Goal: Task Accomplishment & Management: Manage account settings

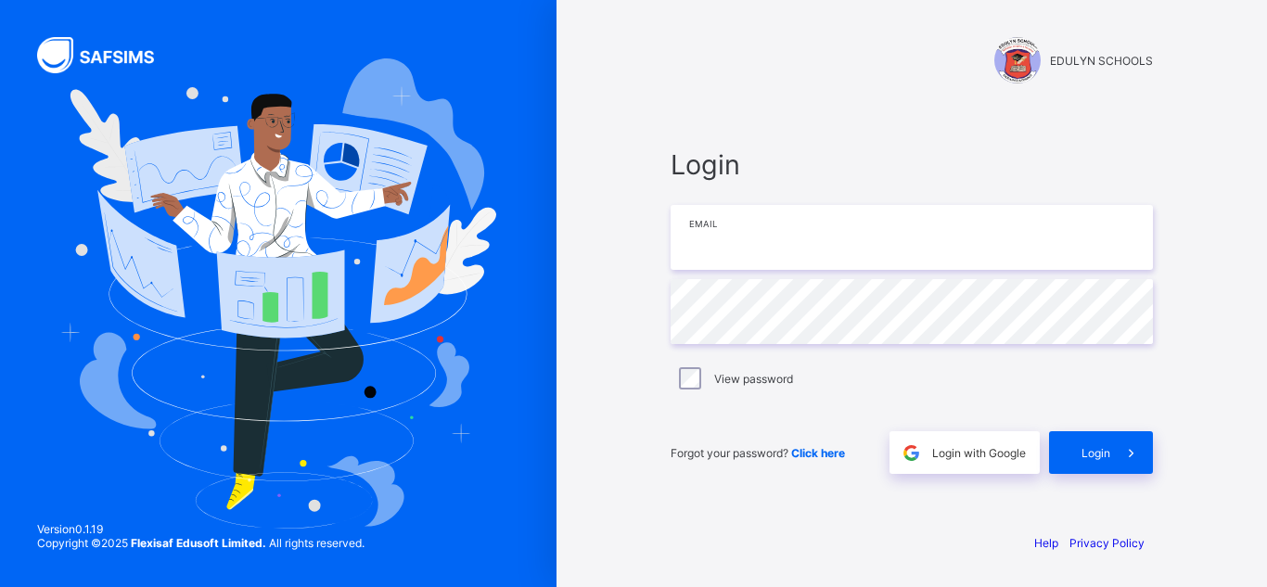
click at [770, 236] on input "email" at bounding box center [911, 237] width 482 height 65
paste input "**********"
type input "**********"
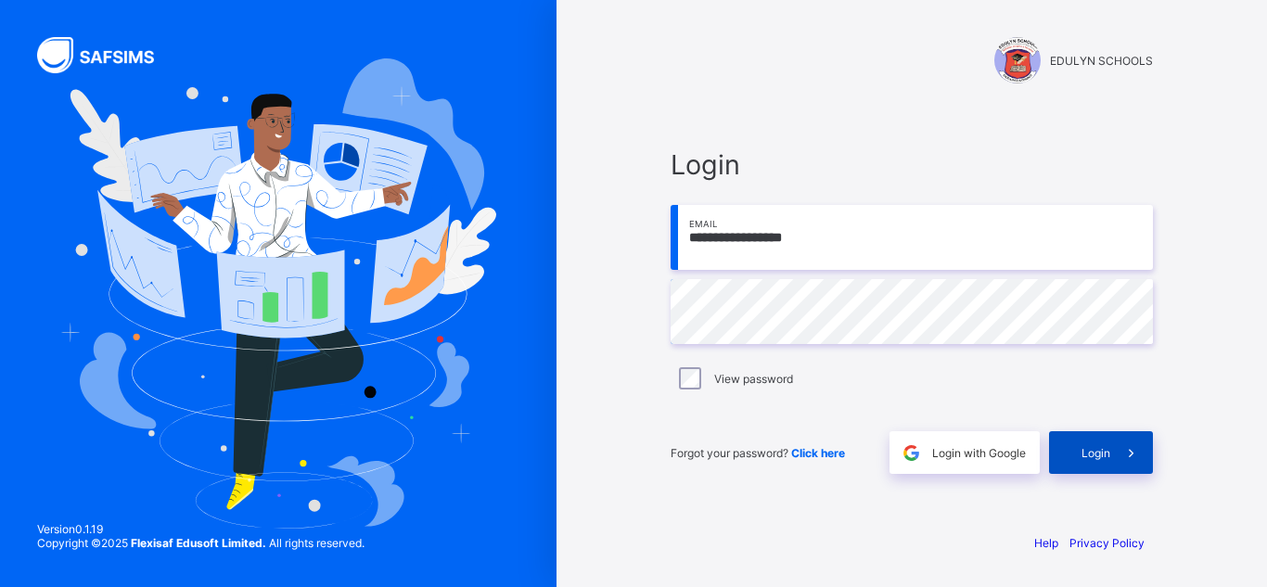
click at [1105, 461] on div "Login" at bounding box center [1101, 452] width 104 height 43
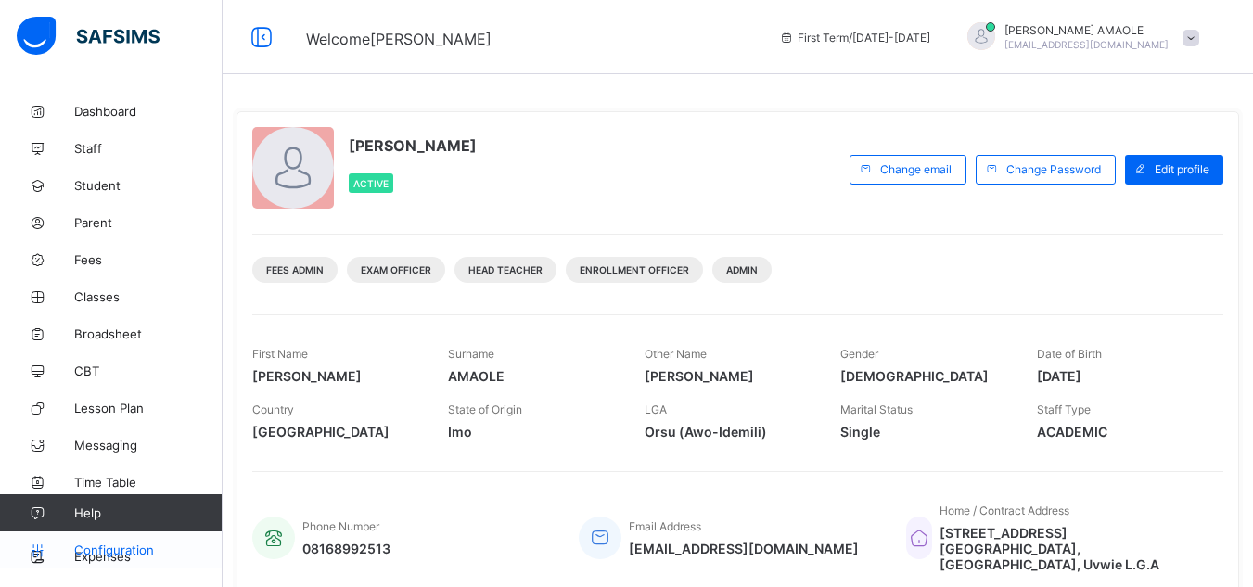
click at [146, 549] on span "Configuration" at bounding box center [147, 549] width 147 height 15
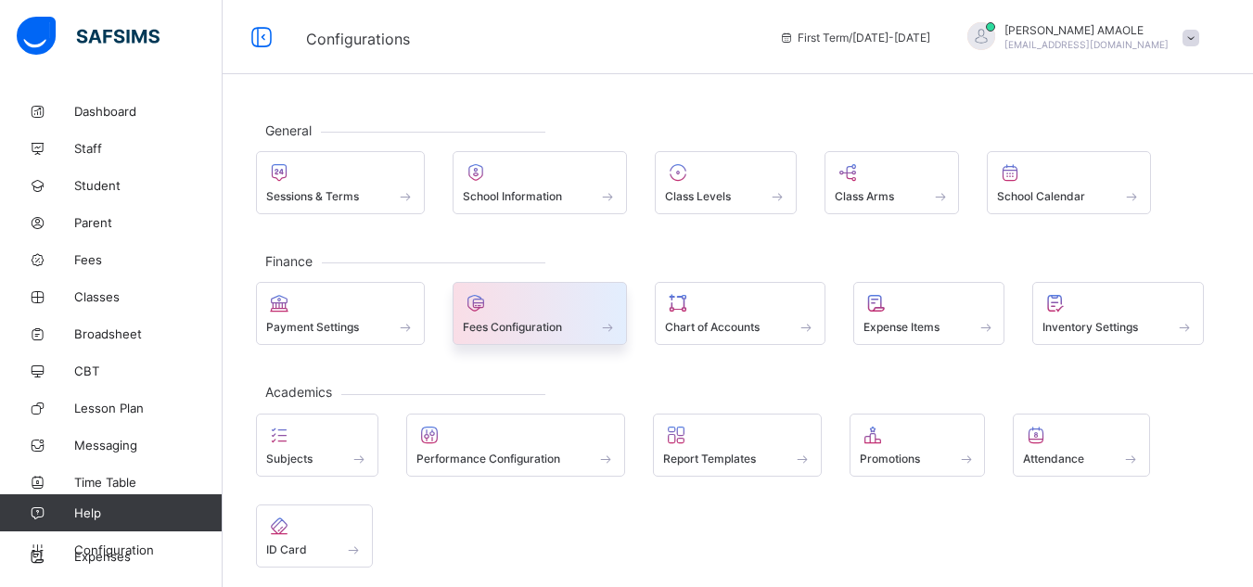
click at [554, 323] on span "Fees Configuration" at bounding box center [512, 327] width 99 height 14
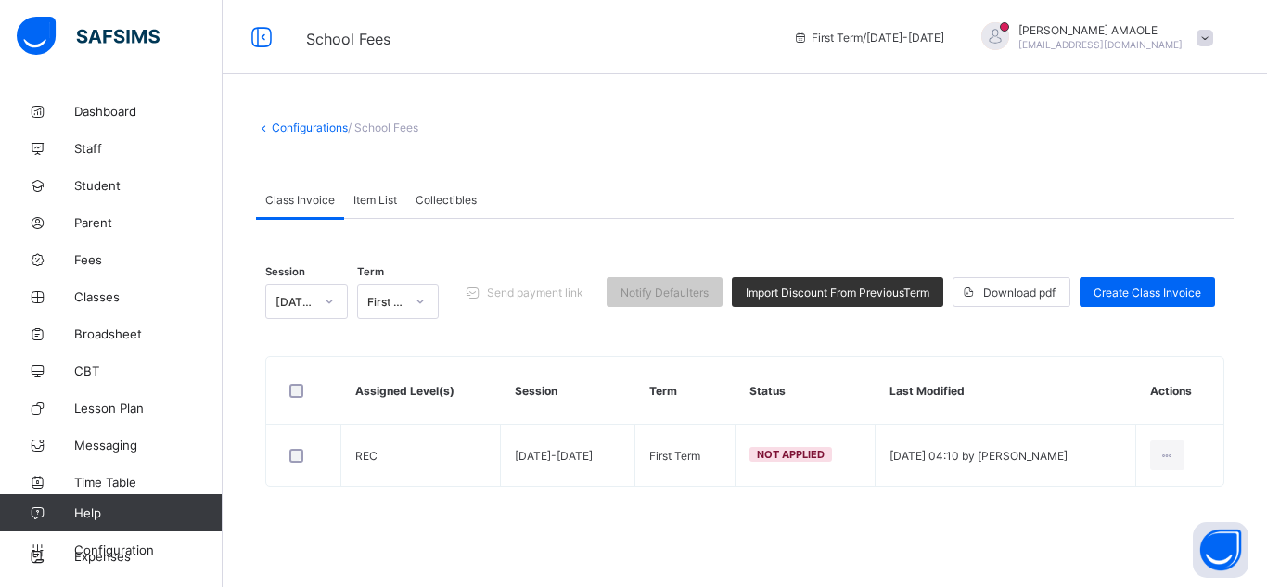
click at [381, 199] on span "Item List" at bounding box center [375, 200] width 44 height 14
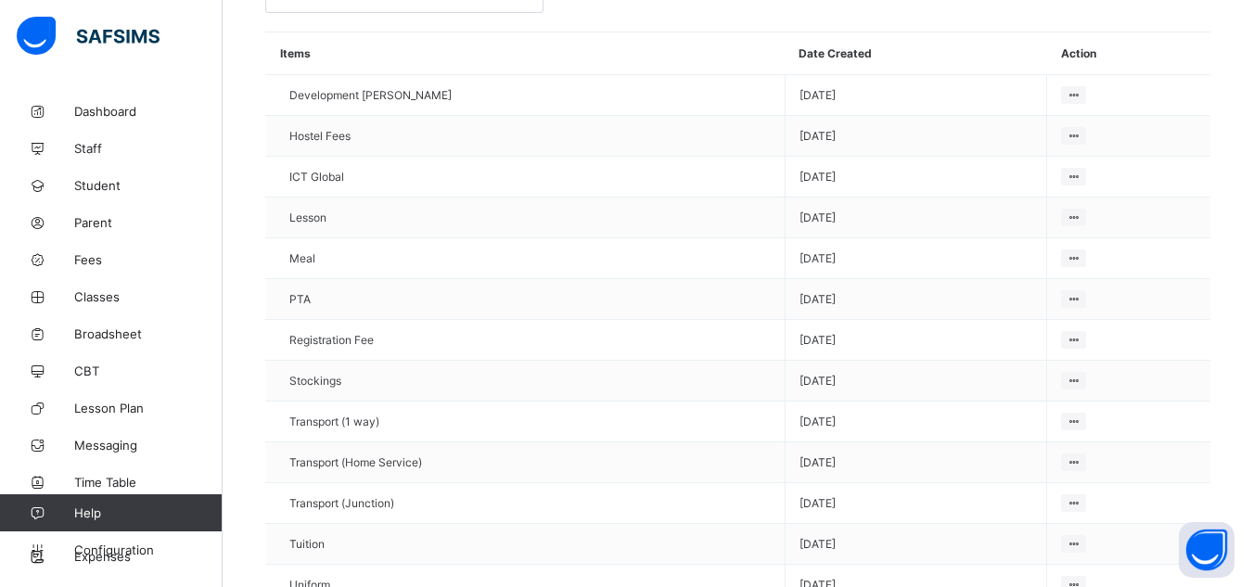
scroll to position [384, 0]
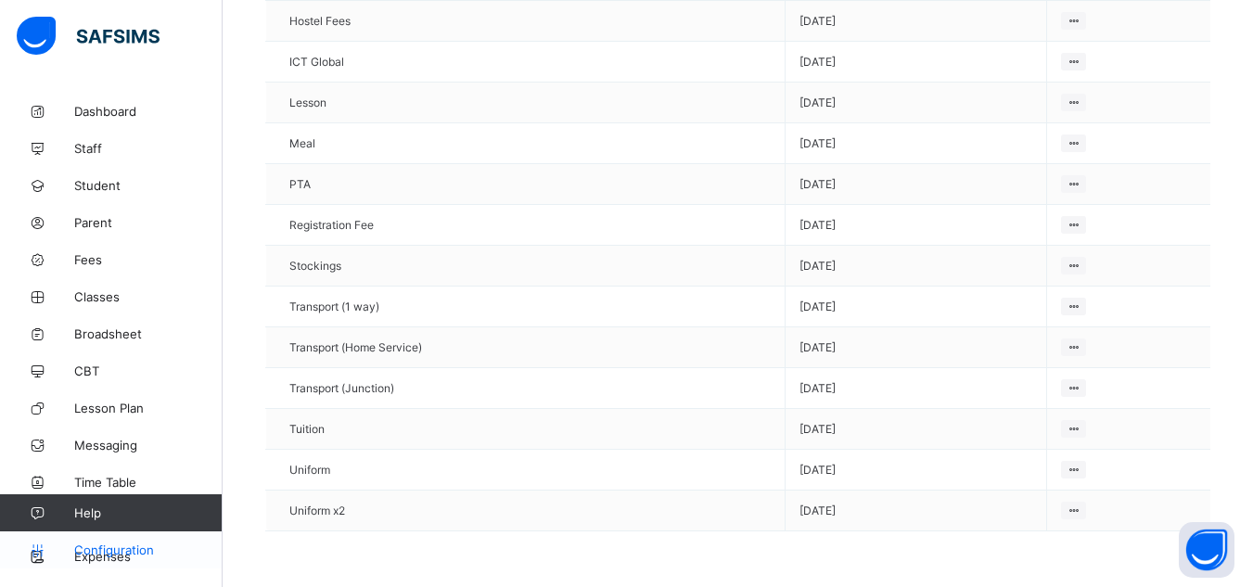
click at [106, 549] on span "Configuration" at bounding box center [147, 549] width 147 height 15
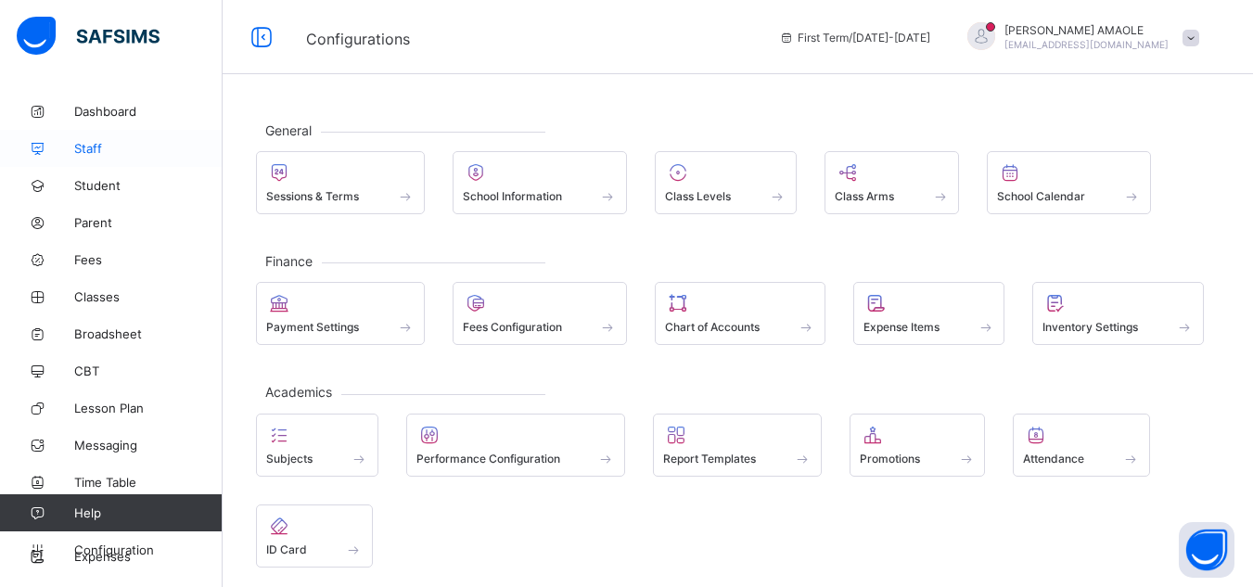
click at [93, 147] on span "Staff" at bounding box center [148, 148] width 148 height 15
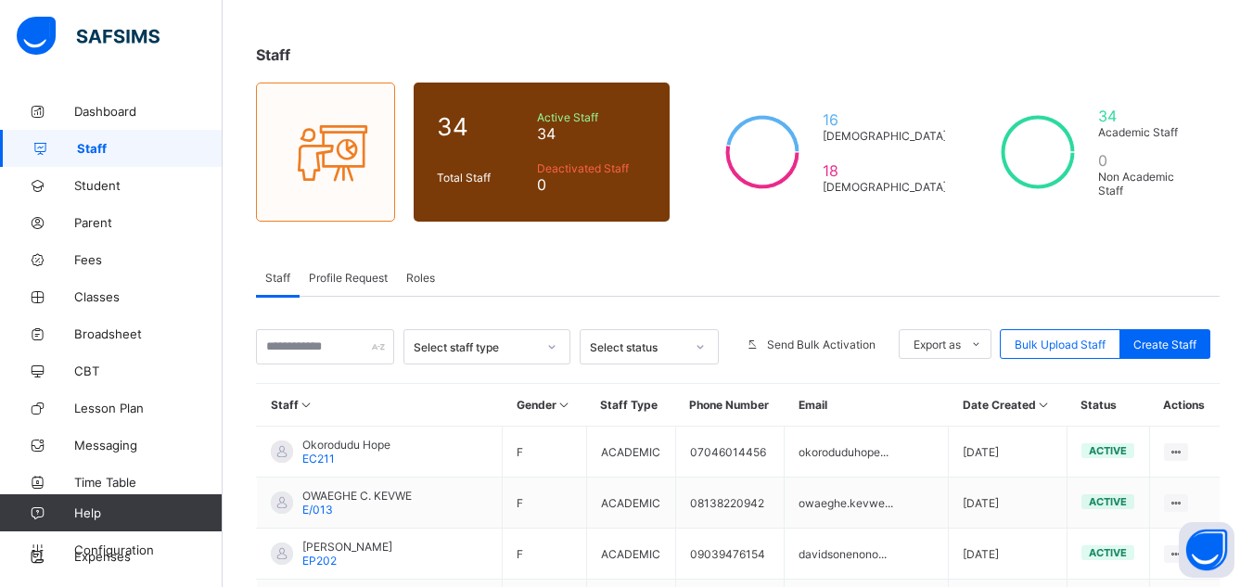
scroll to position [70, 0]
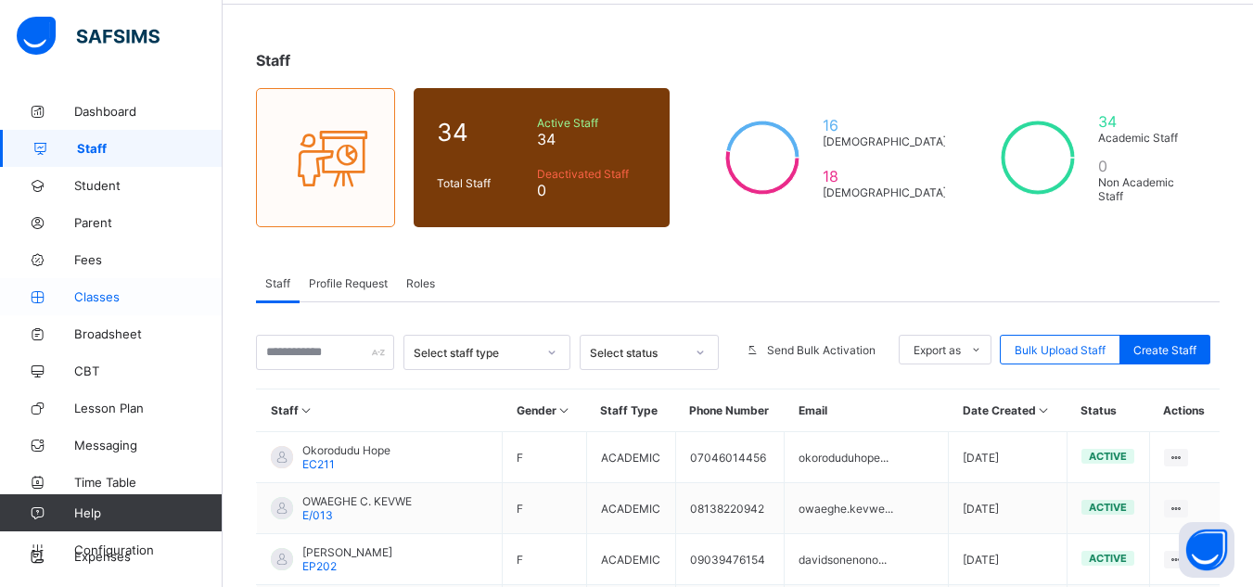
click at [89, 297] on span "Classes" at bounding box center [148, 296] width 148 height 15
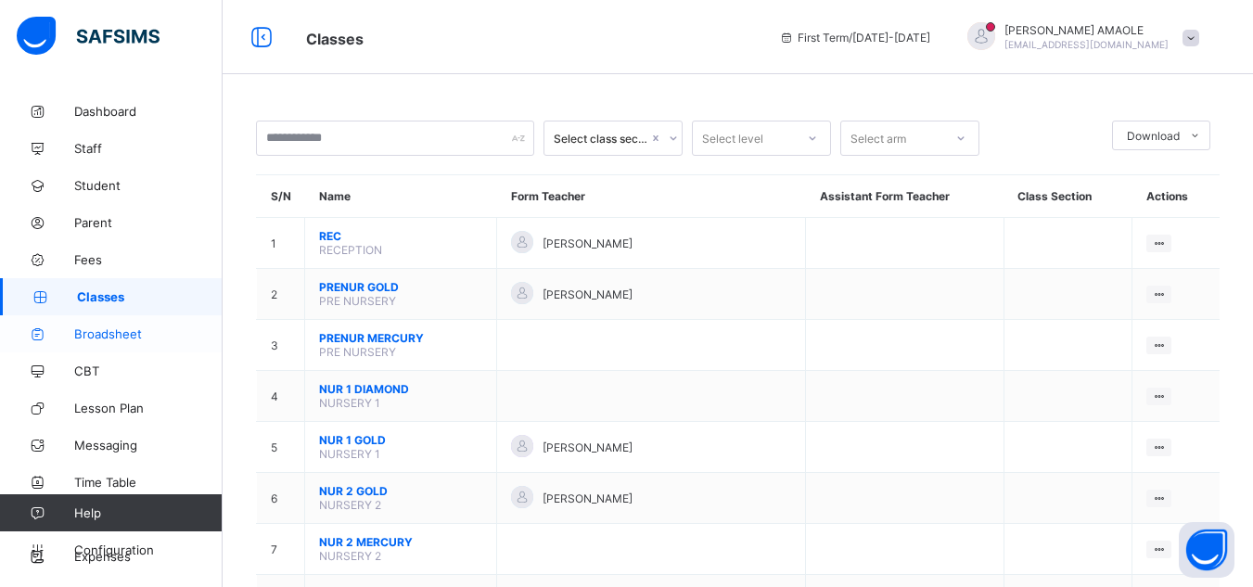
click at [121, 332] on span "Broadsheet" at bounding box center [148, 333] width 148 height 15
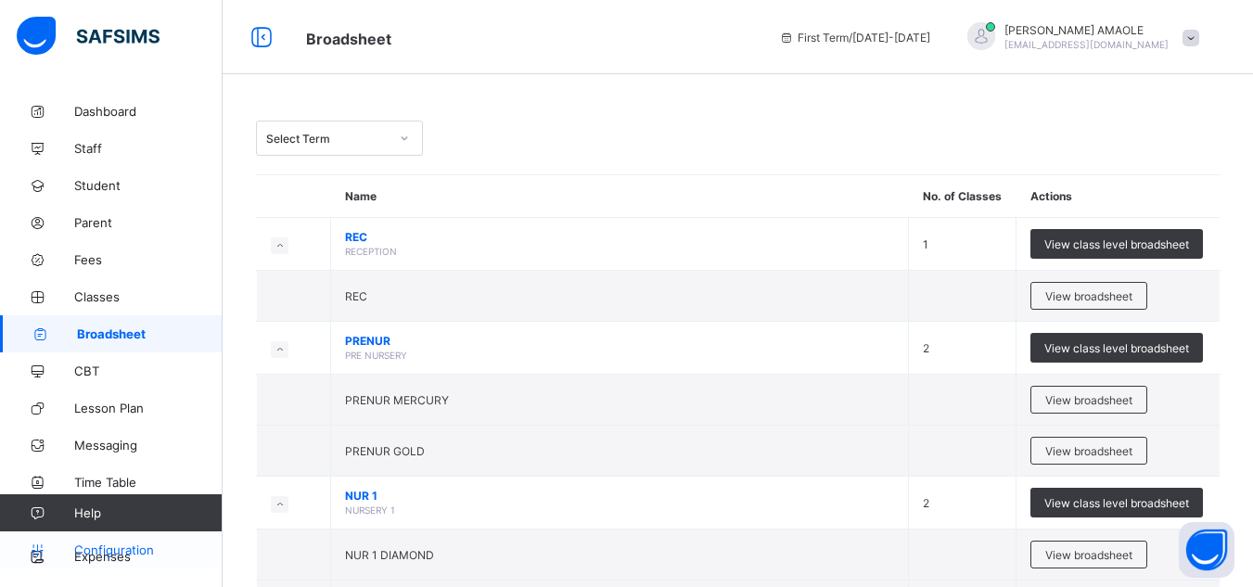
click at [139, 543] on span "Configuration" at bounding box center [147, 549] width 147 height 15
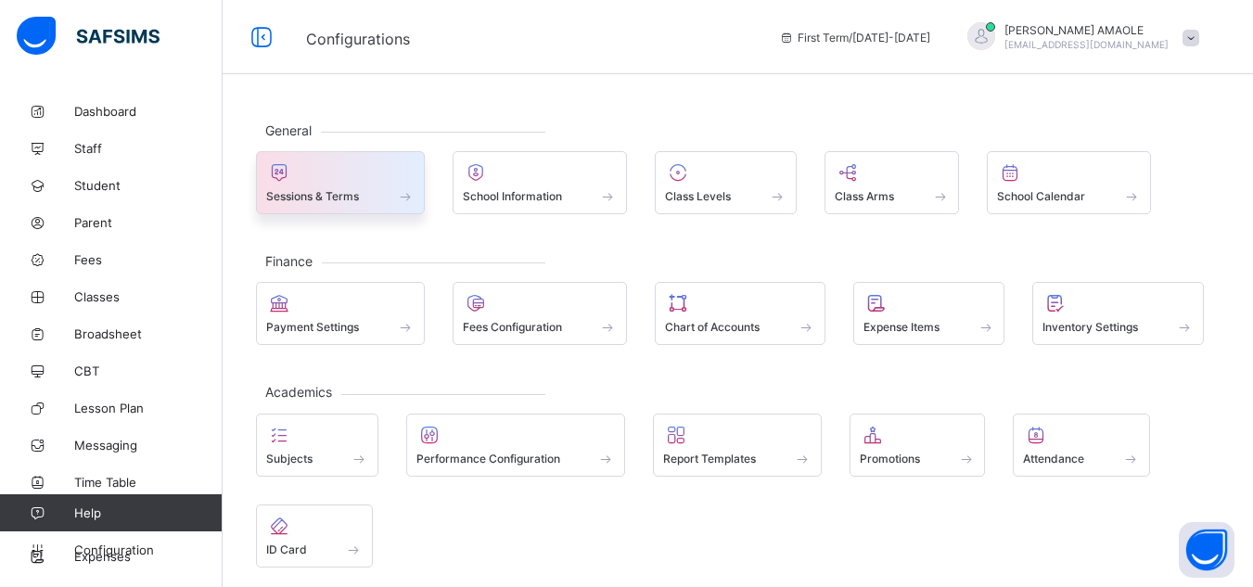
click at [316, 205] on div "Sessions & Terms" at bounding box center [340, 182] width 169 height 63
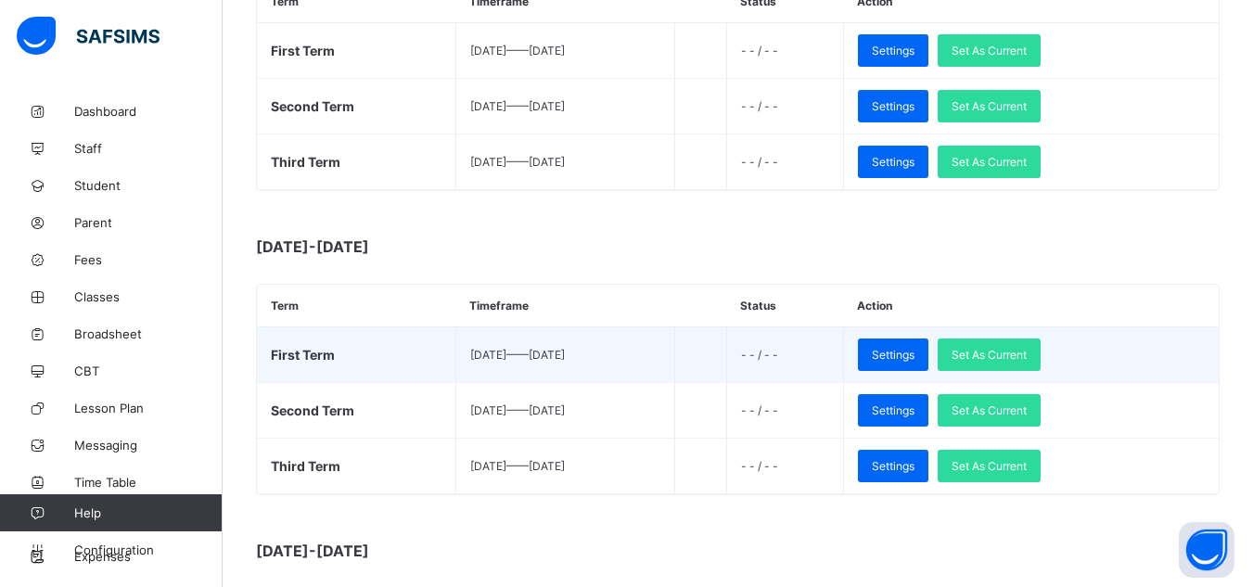
scroll to position [1566, 0]
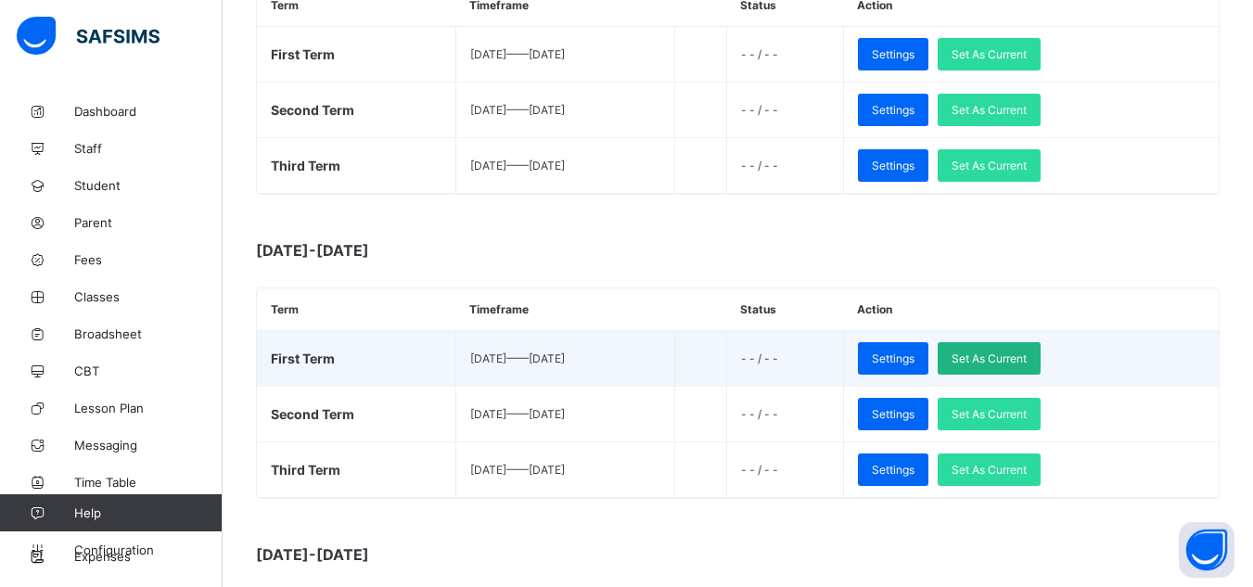
click at [1040, 351] on div "Set As Current" at bounding box center [989, 358] width 103 height 32
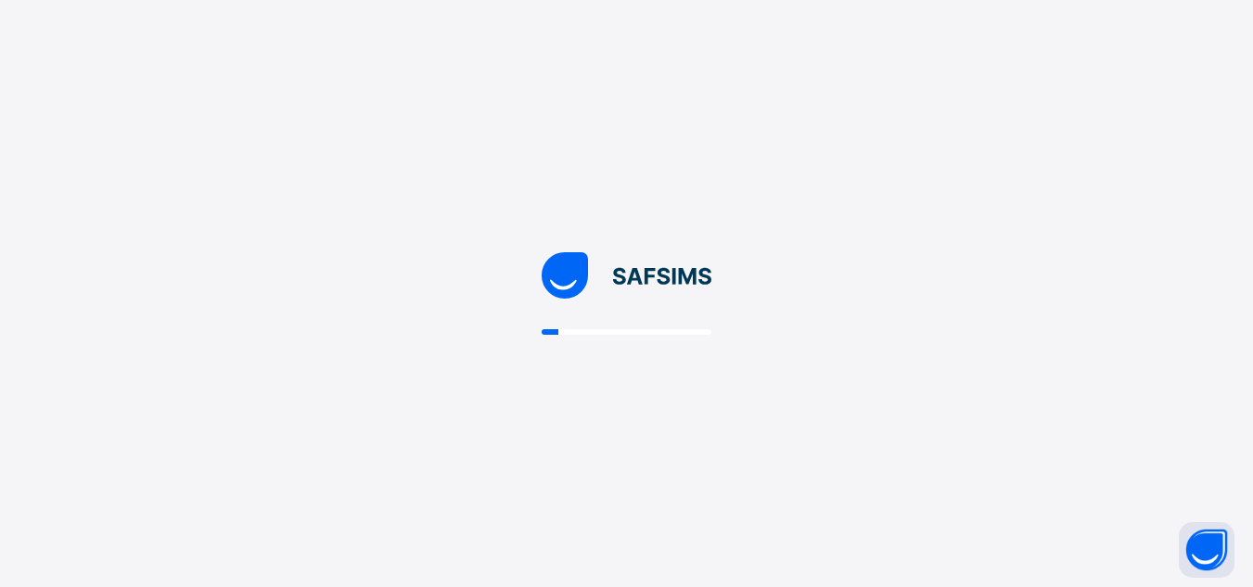
scroll to position [0, 0]
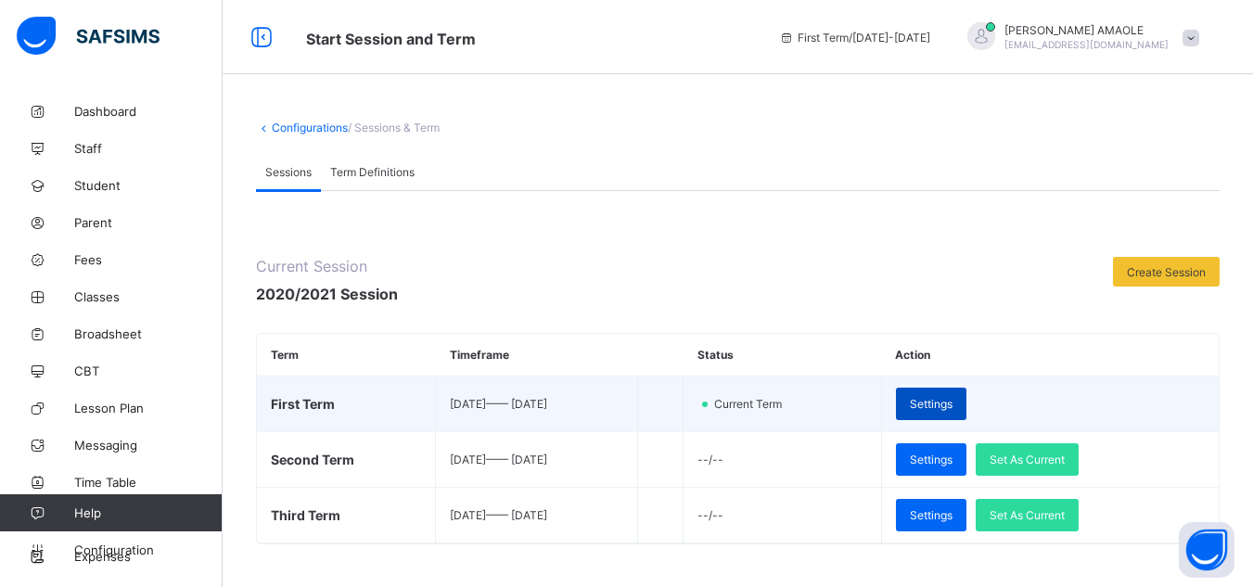
click at [952, 403] on span "Settings" at bounding box center [931, 404] width 43 height 14
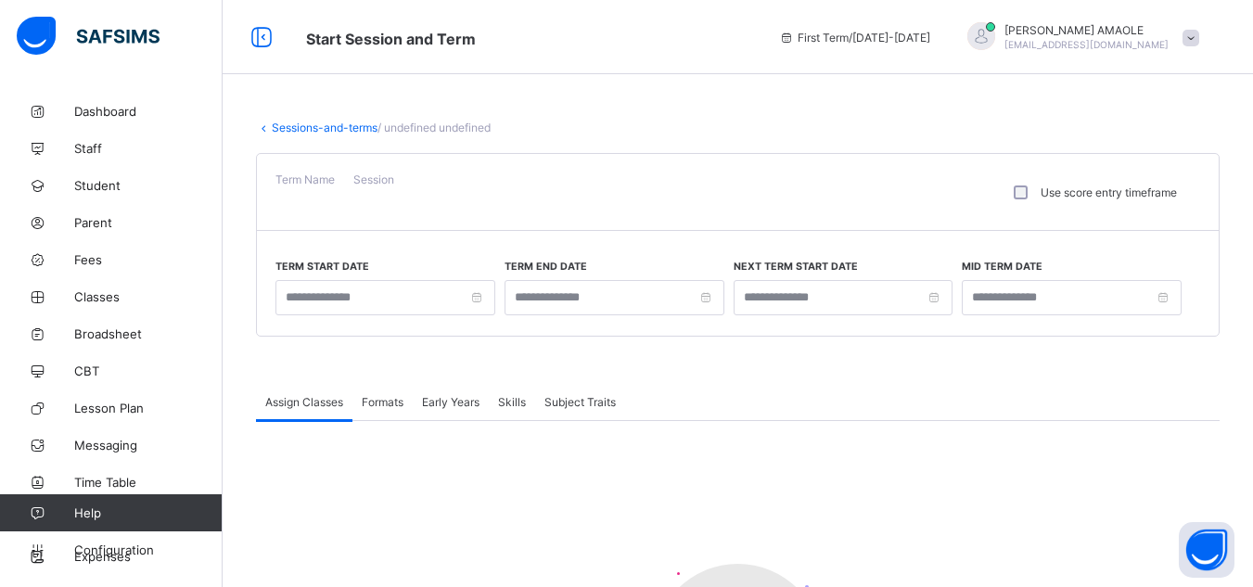
type input "**********"
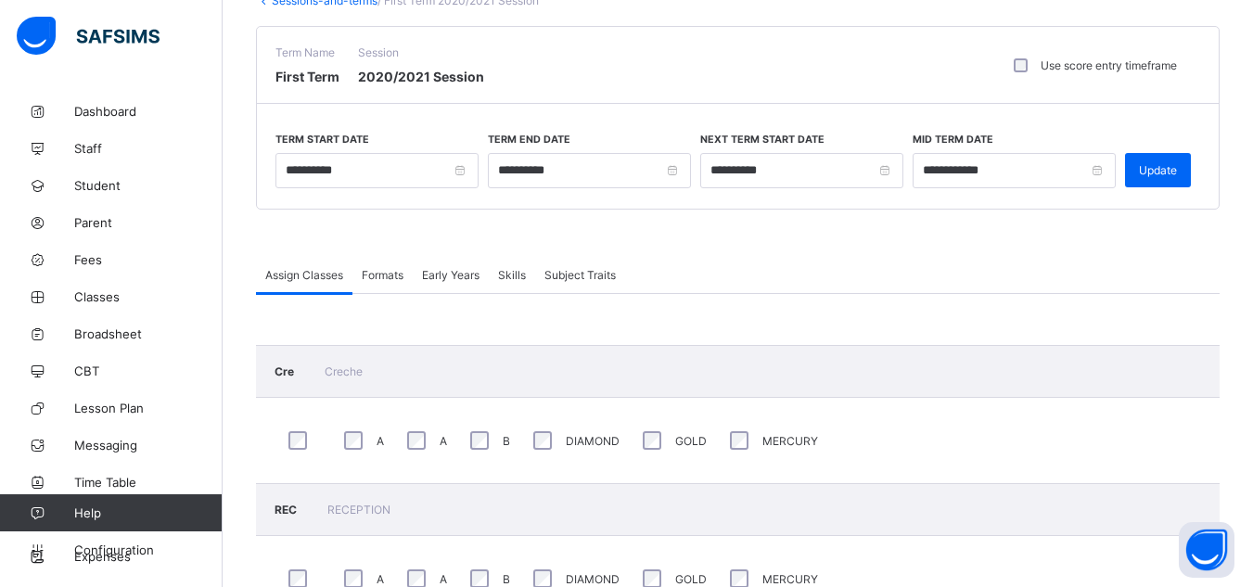
scroll to position [121, 0]
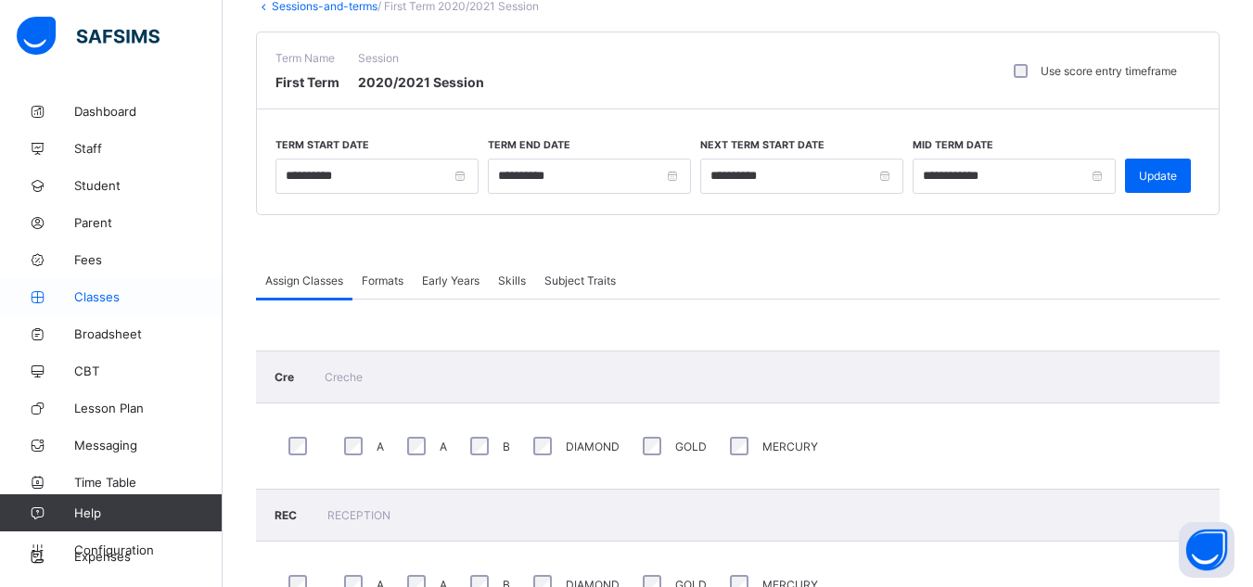
click at [105, 292] on span "Classes" at bounding box center [148, 296] width 148 height 15
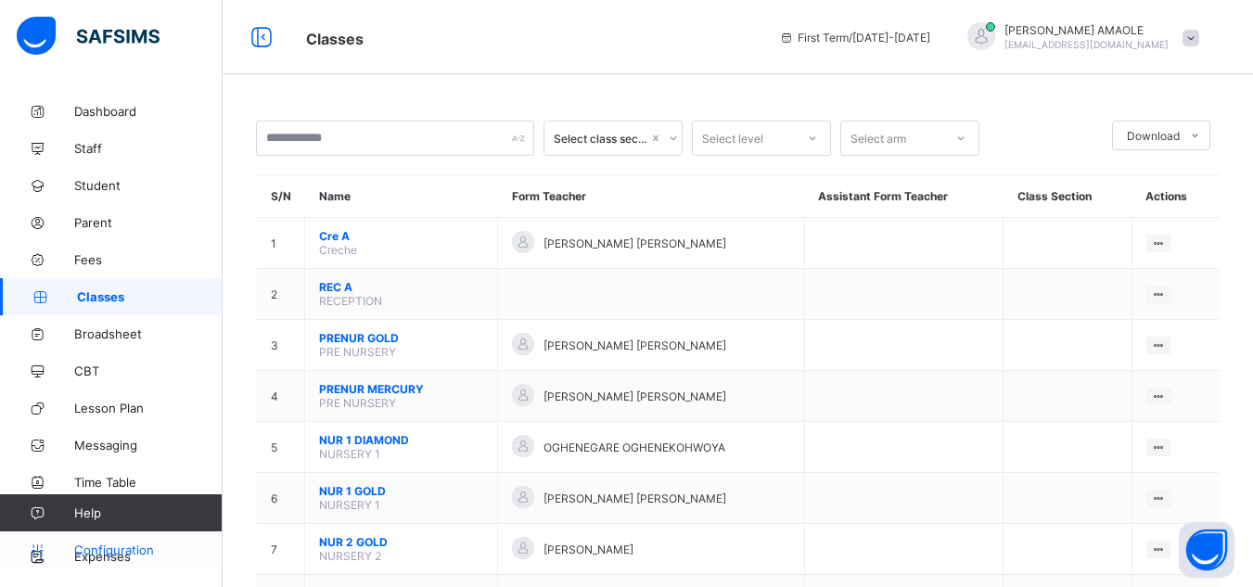
click at [117, 554] on span "Configuration" at bounding box center [147, 549] width 147 height 15
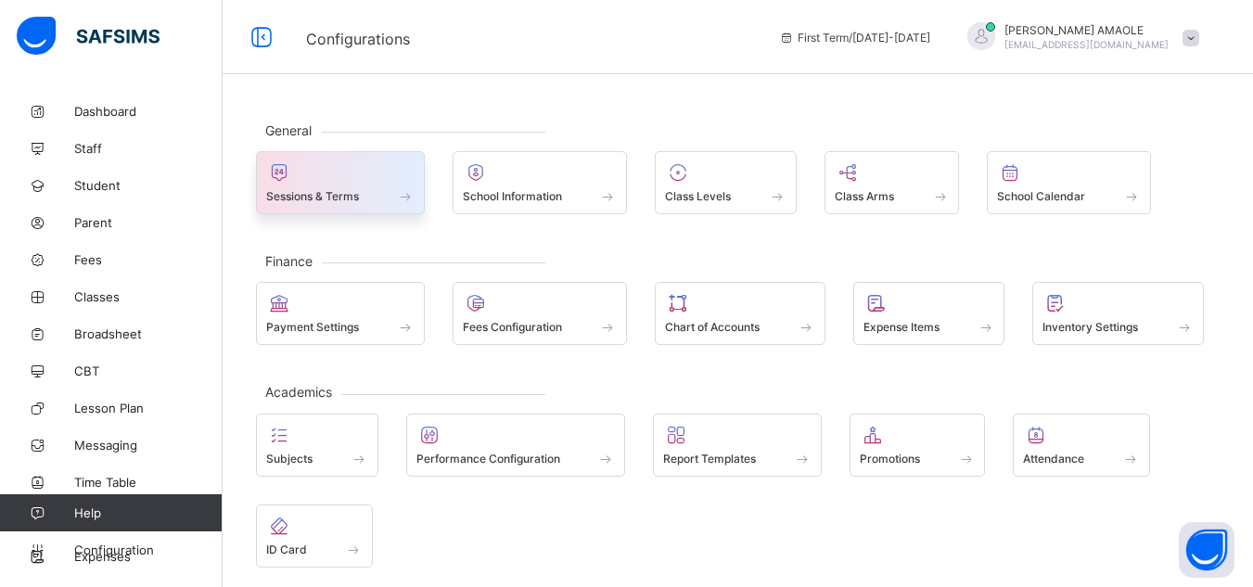
click at [339, 201] on span "Sessions & Terms" at bounding box center [312, 196] width 93 height 14
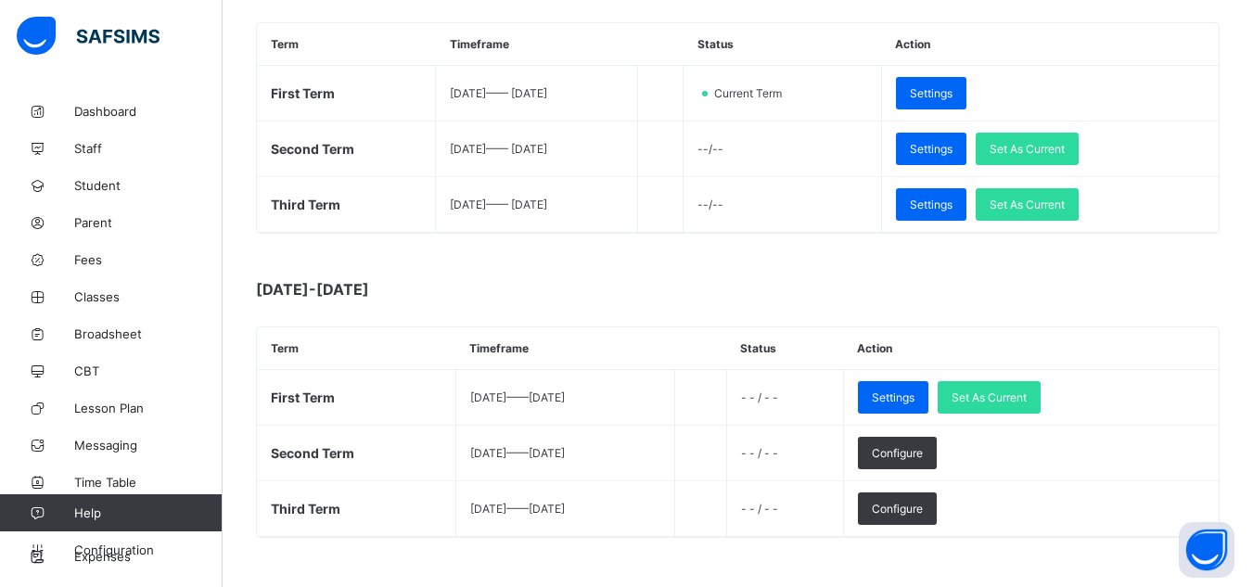
scroll to position [312, 0]
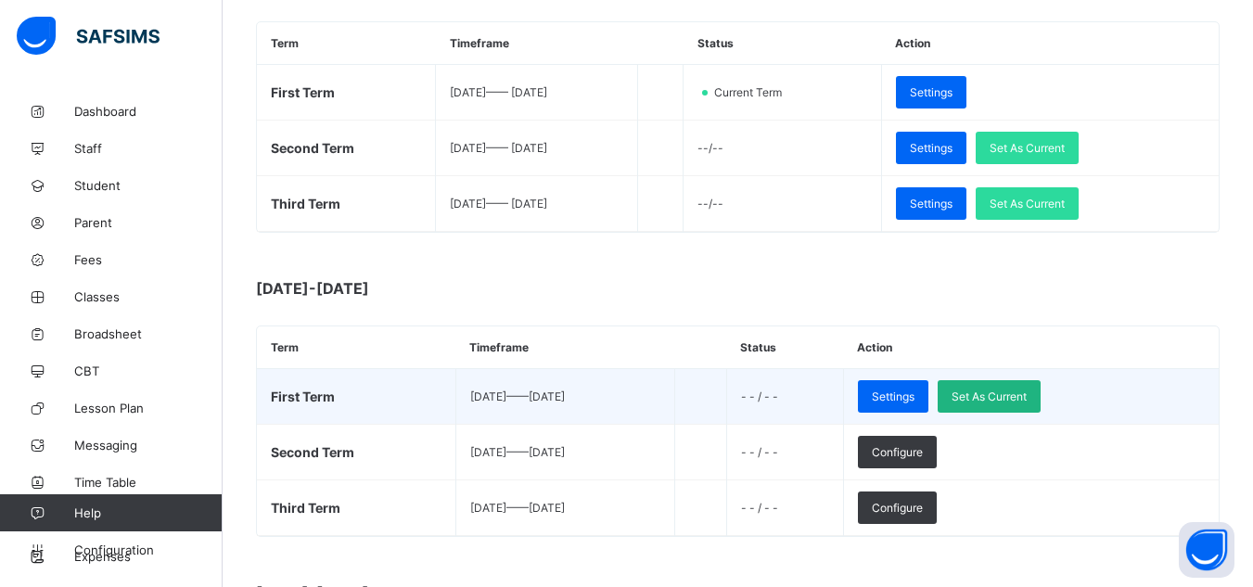
click at [1027, 393] on span "Set As Current" at bounding box center [988, 396] width 75 height 14
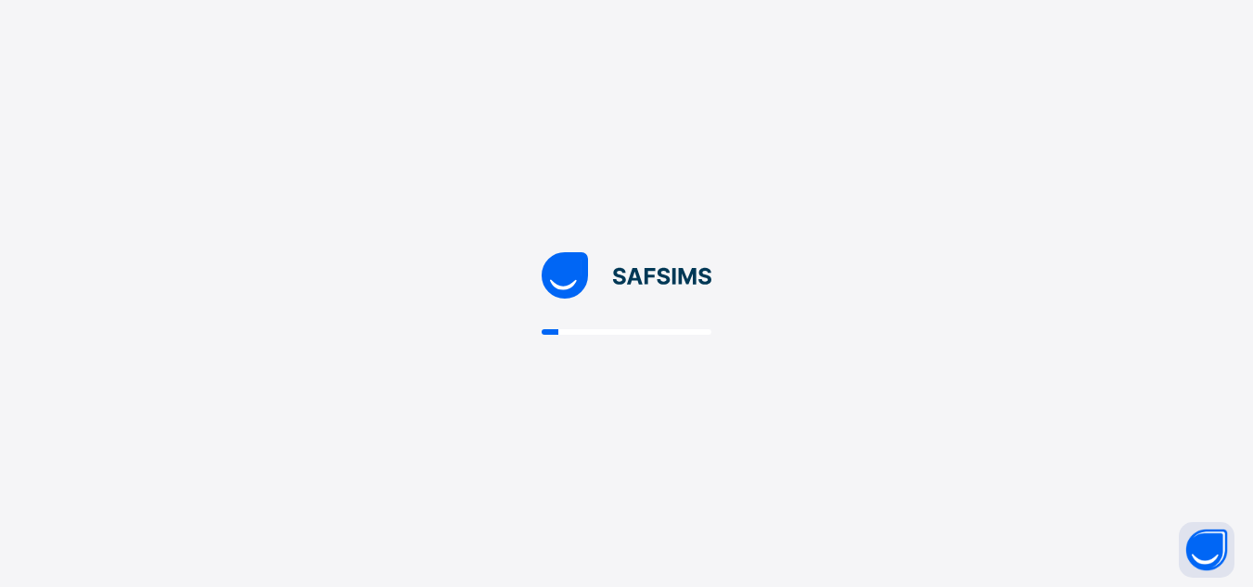
scroll to position [0, 0]
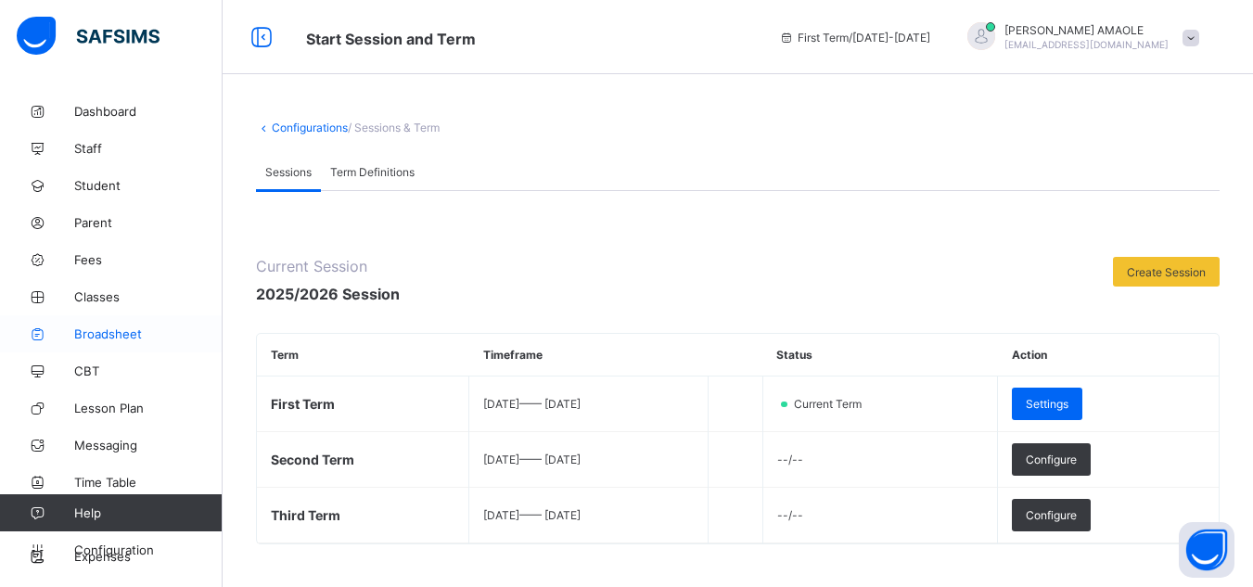
click at [113, 334] on span "Broadsheet" at bounding box center [148, 333] width 148 height 15
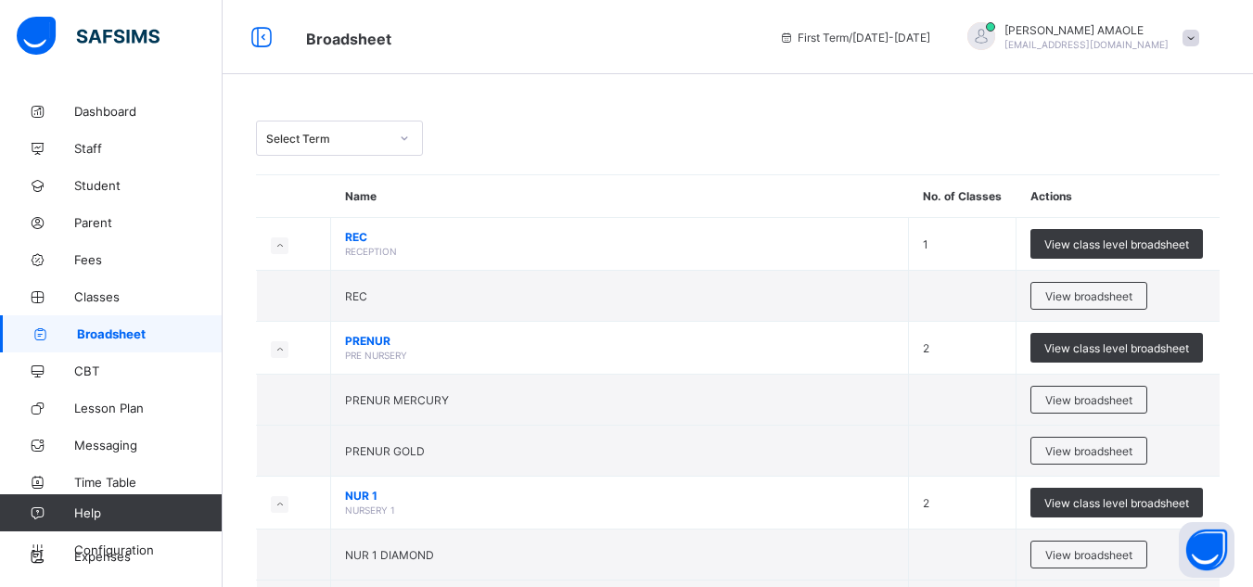
click at [329, 141] on div "Select Term" at bounding box center [327, 139] width 122 height 14
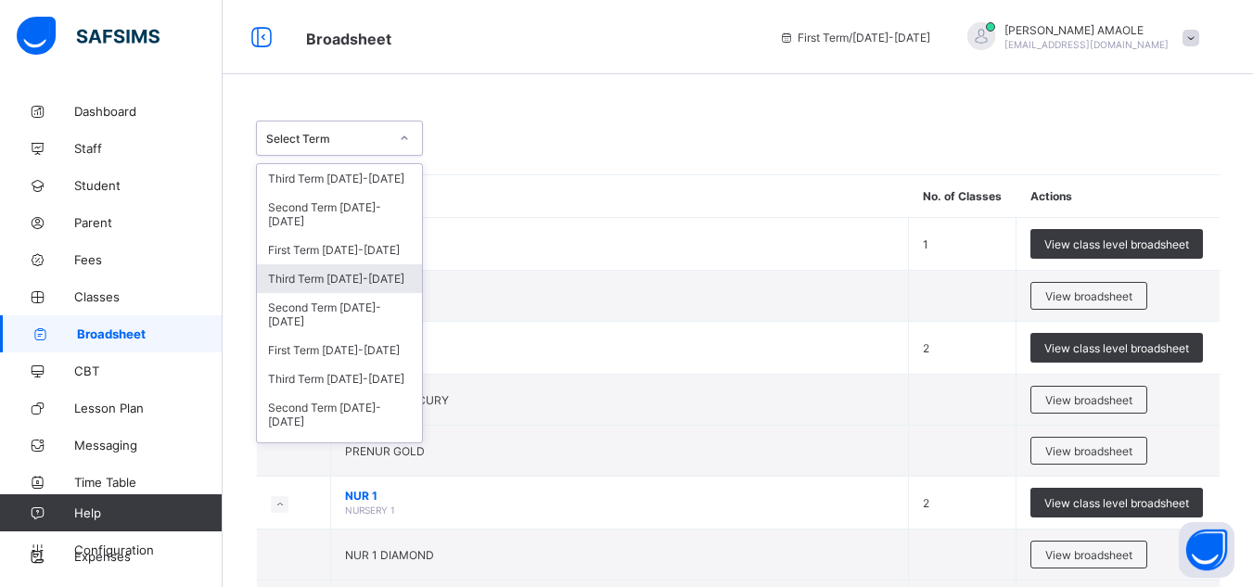
click at [379, 283] on div "Third Term [DATE]-[DATE]" at bounding box center [339, 278] width 165 height 29
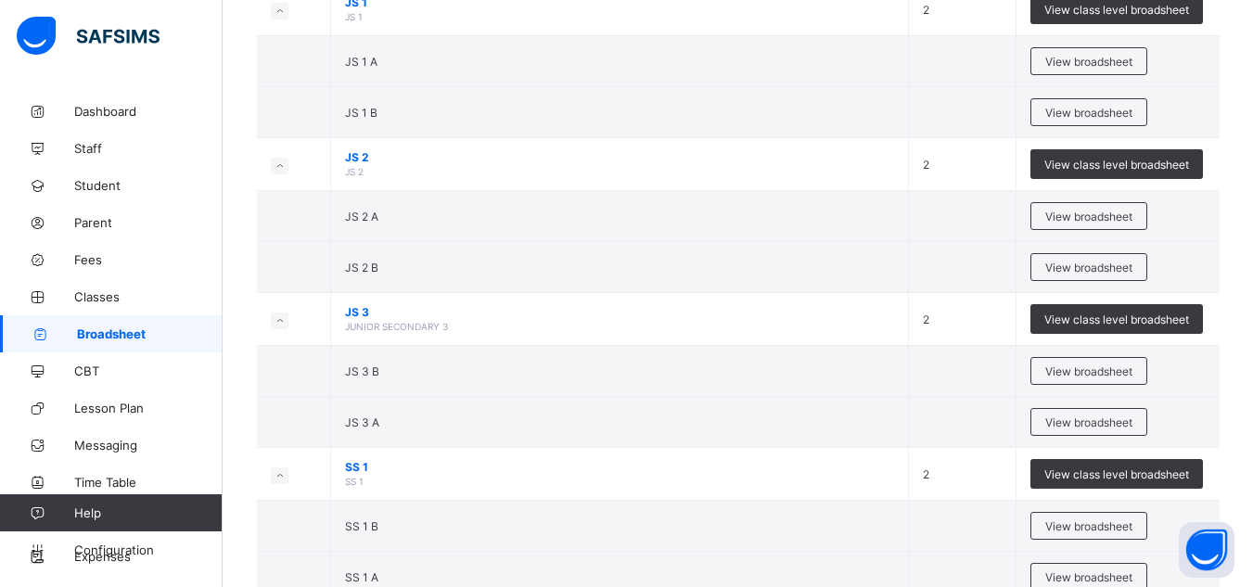
scroll to position [2055, 0]
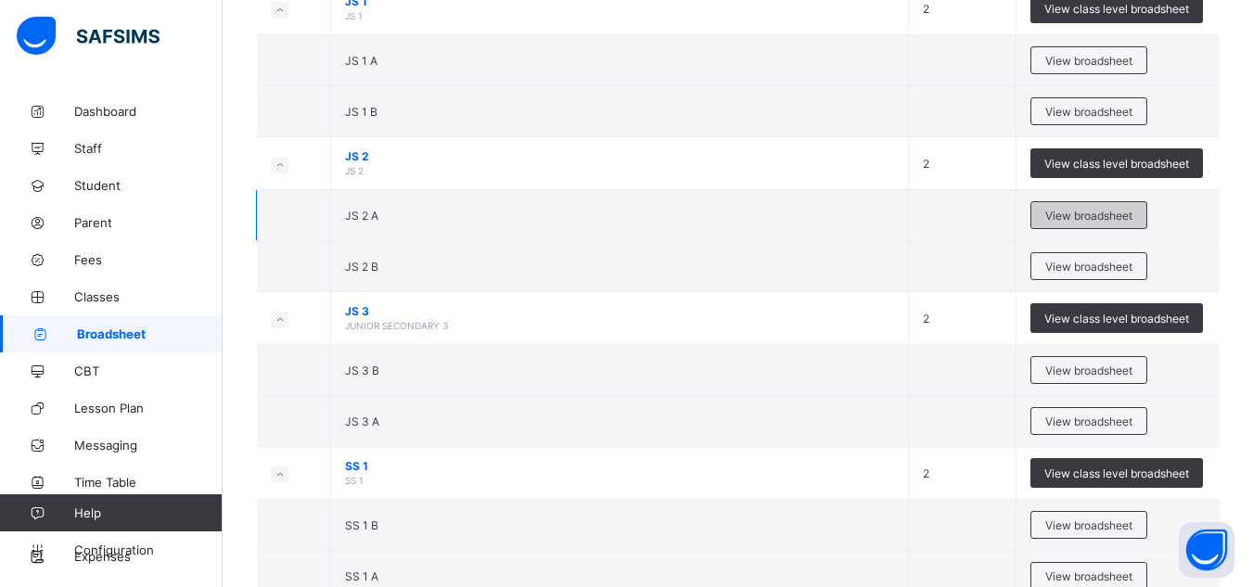
click at [1100, 216] on span "View broadsheet" at bounding box center [1088, 216] width 87 height 14
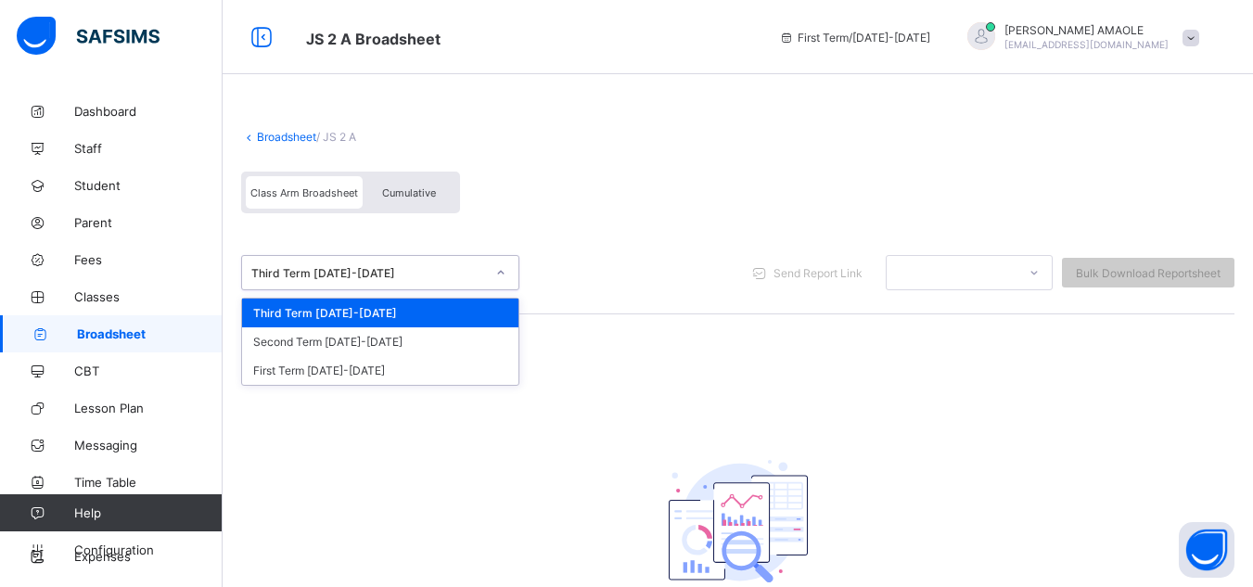
click at [356, 279] on div "Third Term [DATE]-[DATE]" at bounding box center [368, 273] width 234 height 14
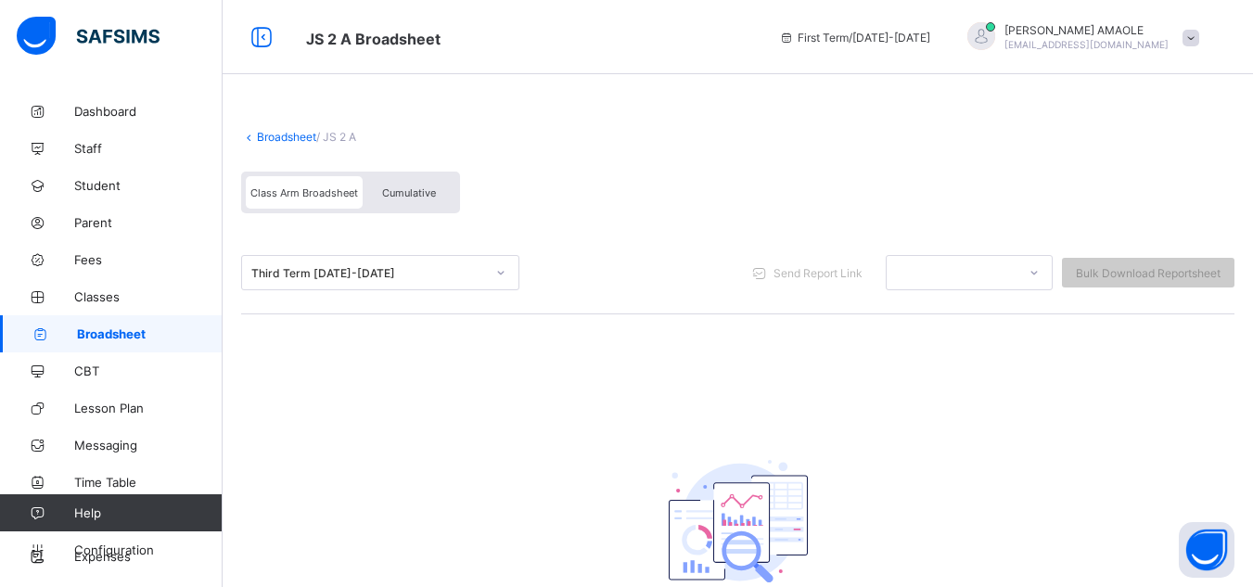
click at [606, 218] on div "Class Arm Broadsheet Cumulative" at bounding box center [737, 197] width 993 height 70
click at [1199, 39] on span at bounding box center [1190, 38] width 17 height 17
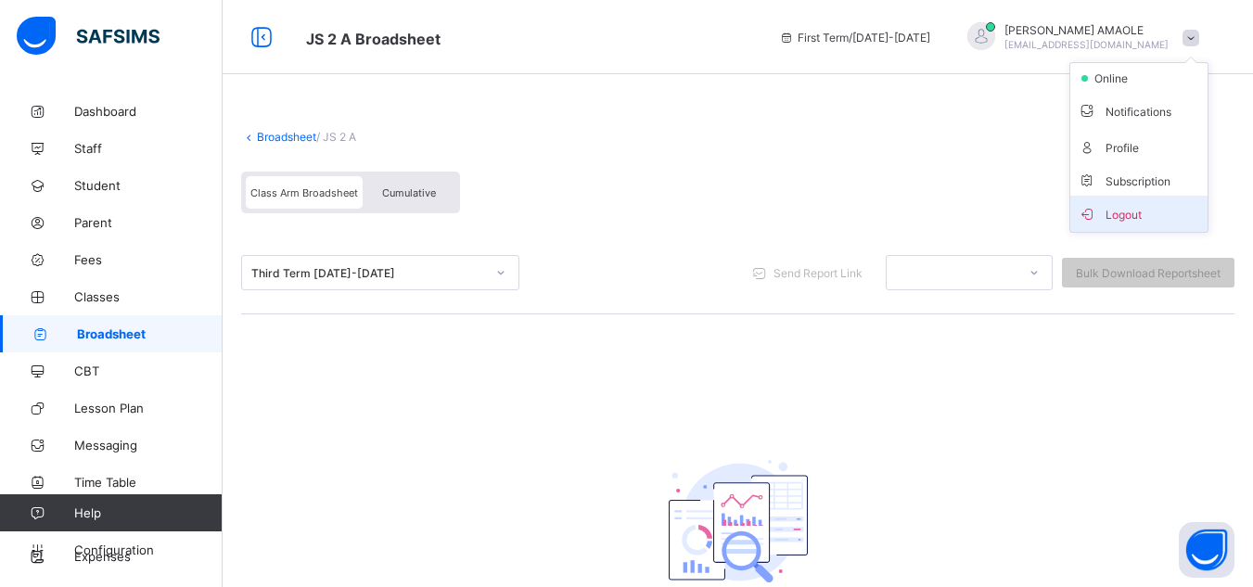
click at [1150, 214] on span "Logout" at bounding box center [1139, 213] width 122 height 21
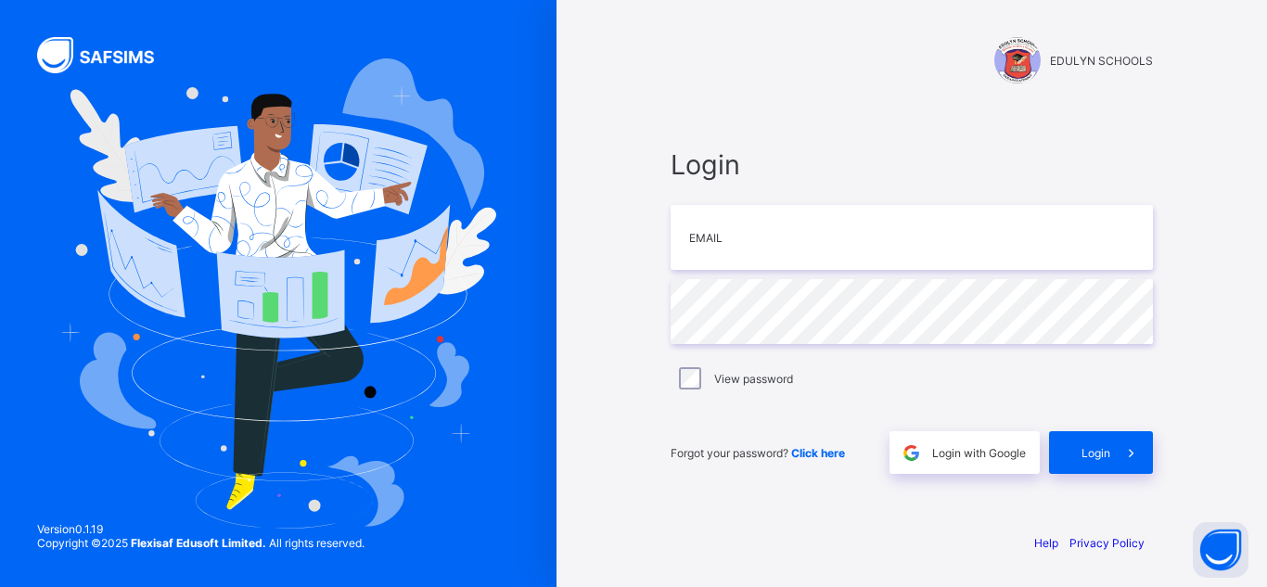
click at [834, 78] on div "EDULYN SCHOOLS" at bounding box center [911, 60] width 482 height 46
